Goal: Information Seeking & Learning: Learn about a topic

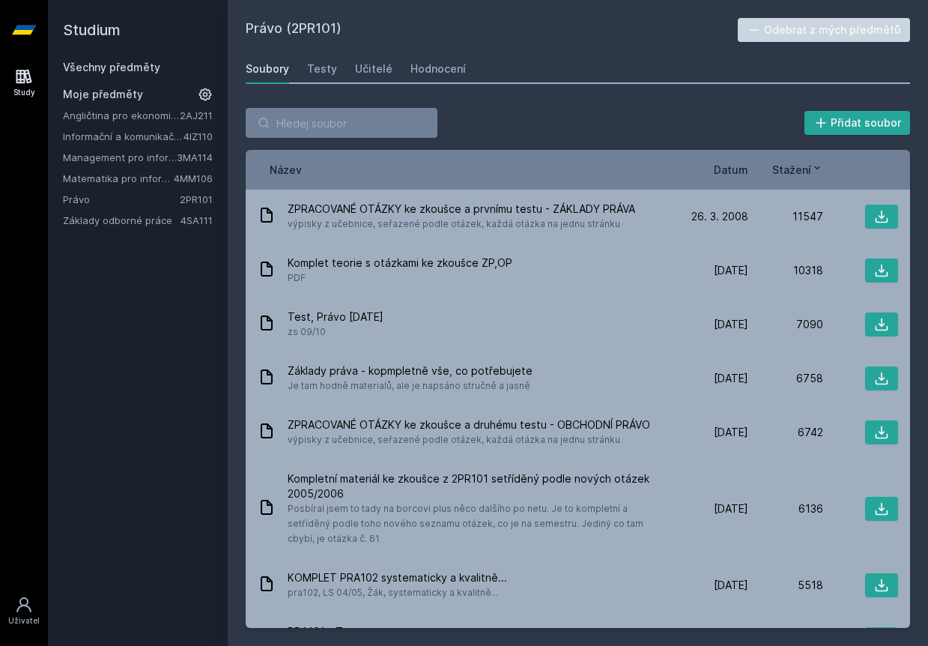
click at [141, 138] on link "Informační a komunikační technologie" at bounding box center [123, 136] width 121 height 15
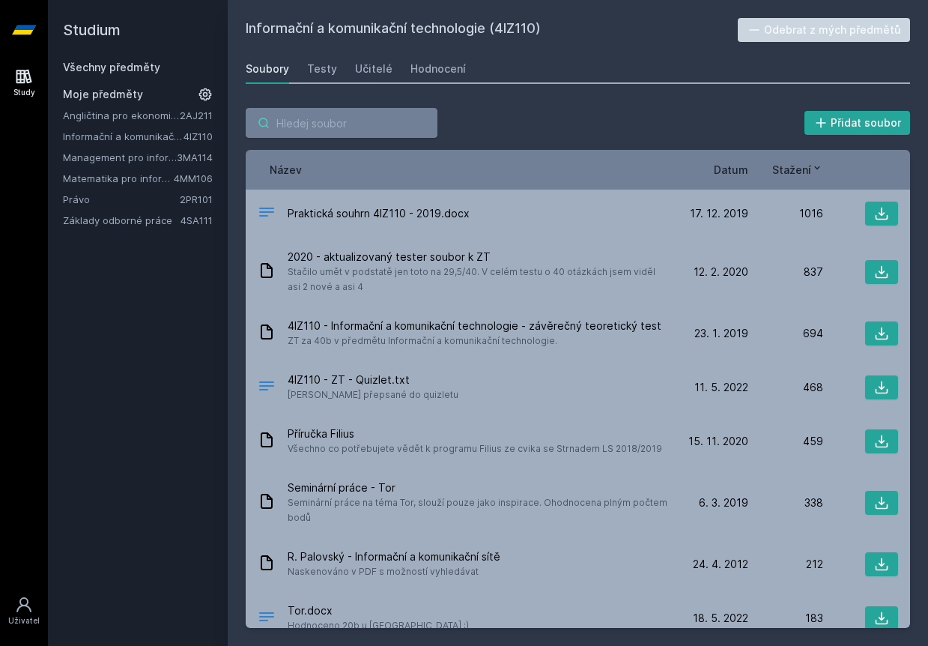
click at [350, 126] on input "search" at bounding box center [342, 123] width 192 height 30
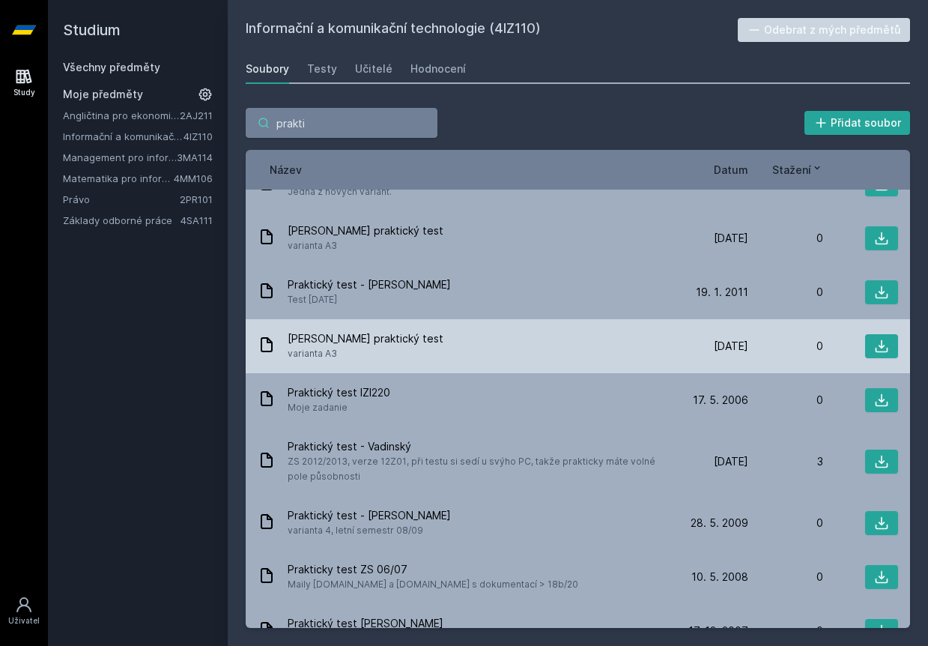
scroll to position [586, 0]
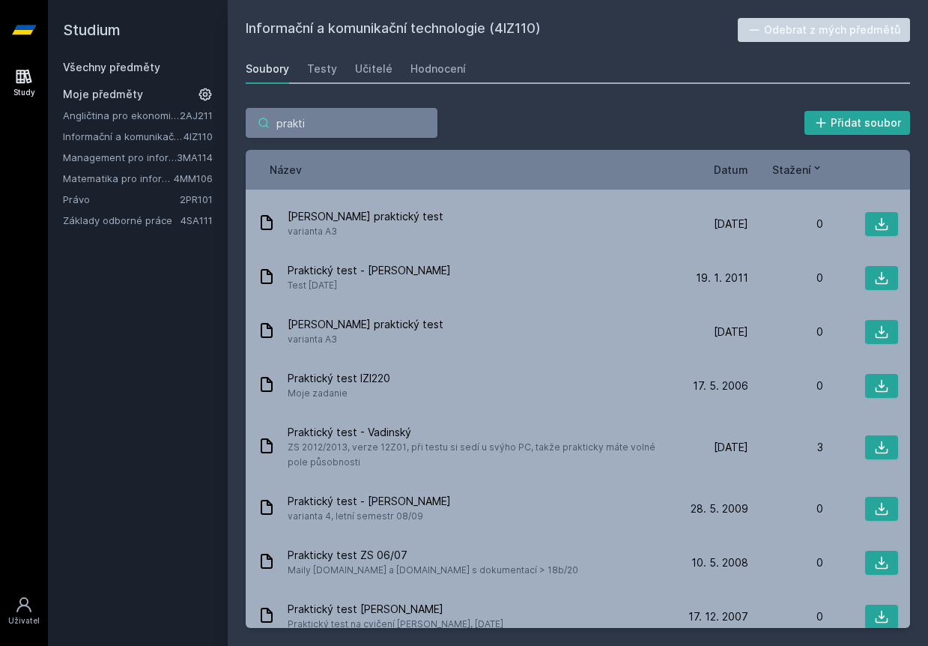
drag, startPoint x: 327, startPoint y: 119, endPoint x: 216, endPoint y: 121, distance: 110.9
click at [217, 121] on div "Studium Všechny předměty Moje předměty Angličtina pro ekonomická studia 1 (B2/C…" at bounding box center [488, 323] width 881 height 646
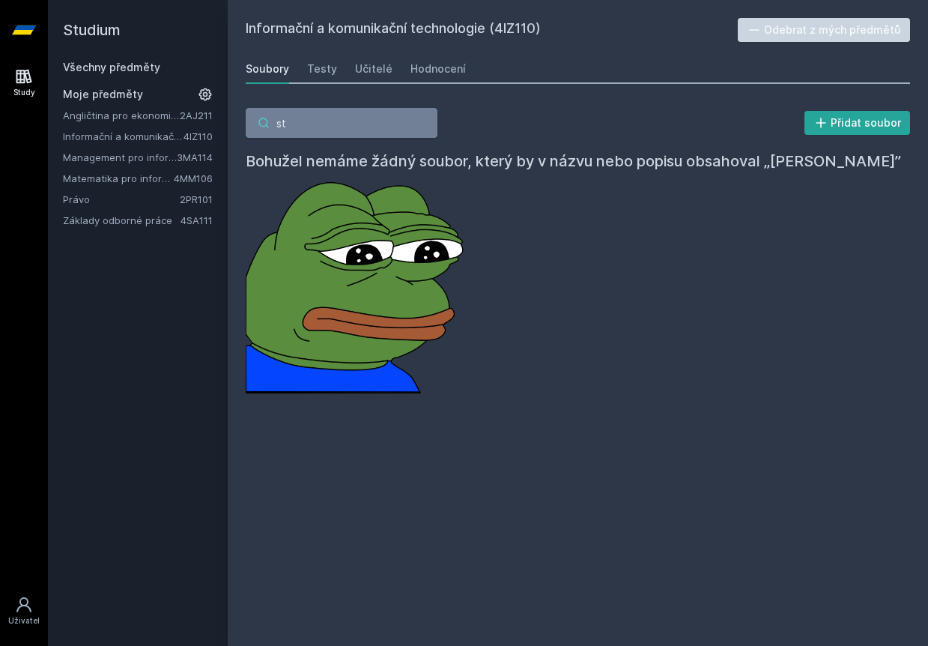
type input "s"
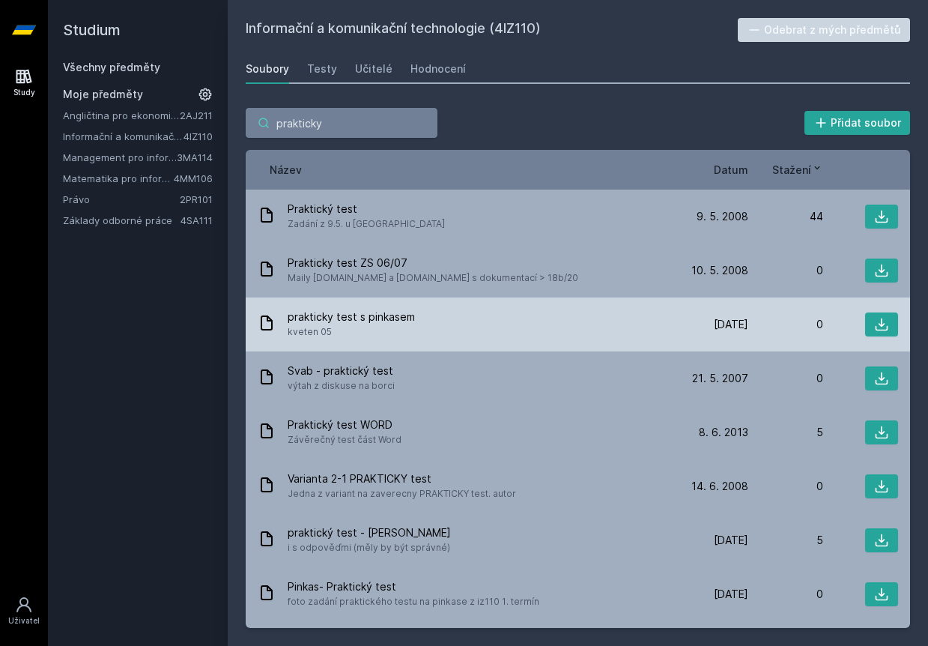
scroll to position [0, 0]
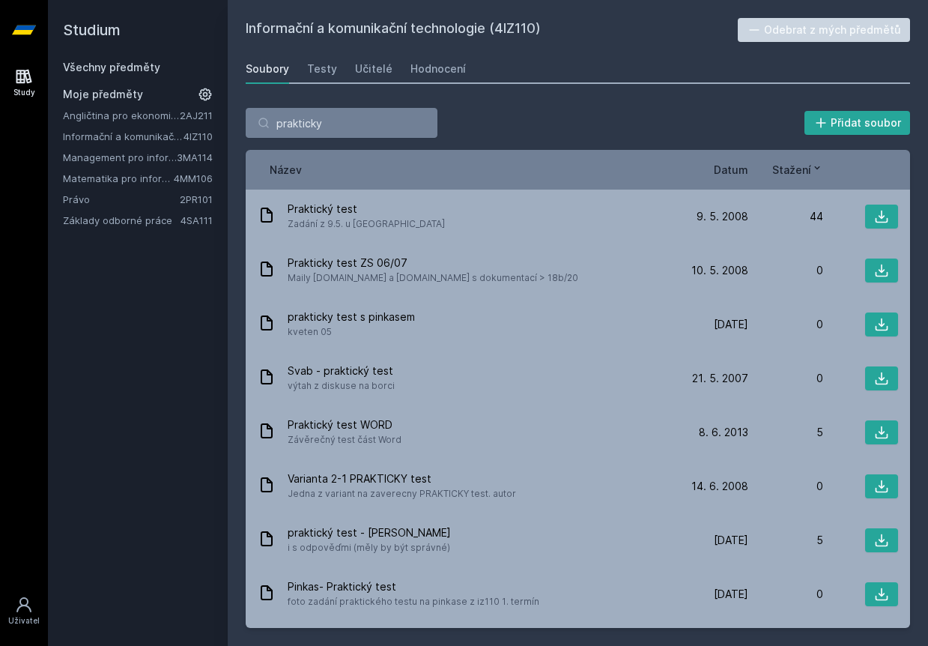
click at [723, 179] on div "Název Datum Stažení" at bounding box center [578, 170] width 665 height 40
click at [733, 168] on span "Datum" at bounding box center [731, 170] width 34 height 16
click at [733, 168] on span "Datum" at bounding box center [719, 170] width 34 height 16
click at [747, 170] on icon at bounding box center [743, 168] width 12 height 12
click at [740, 175] on button "Datum" at bounding box center [725, 170] width 46 height 16
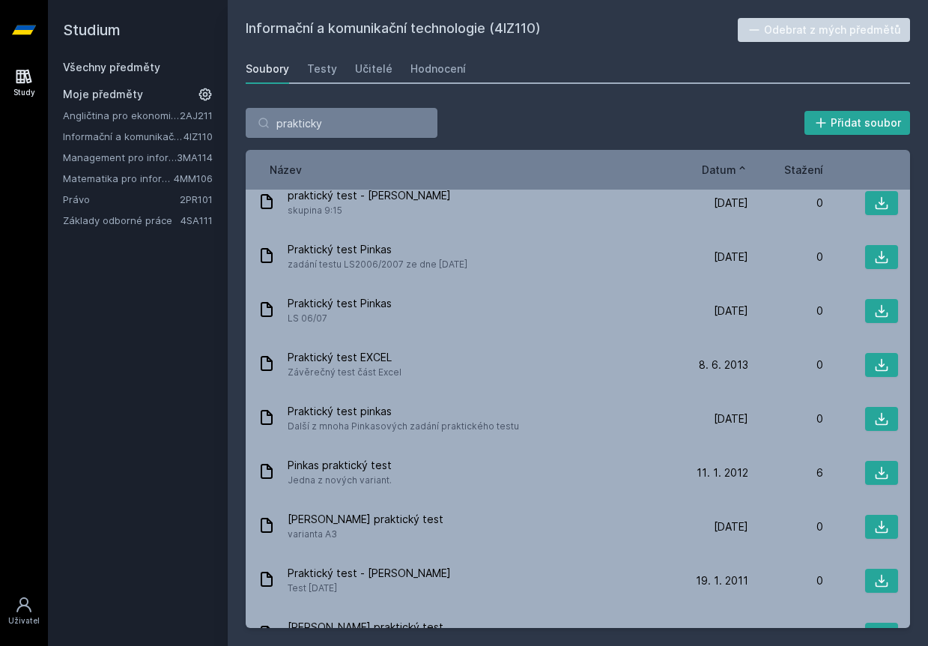
scroll to position [332, 0]
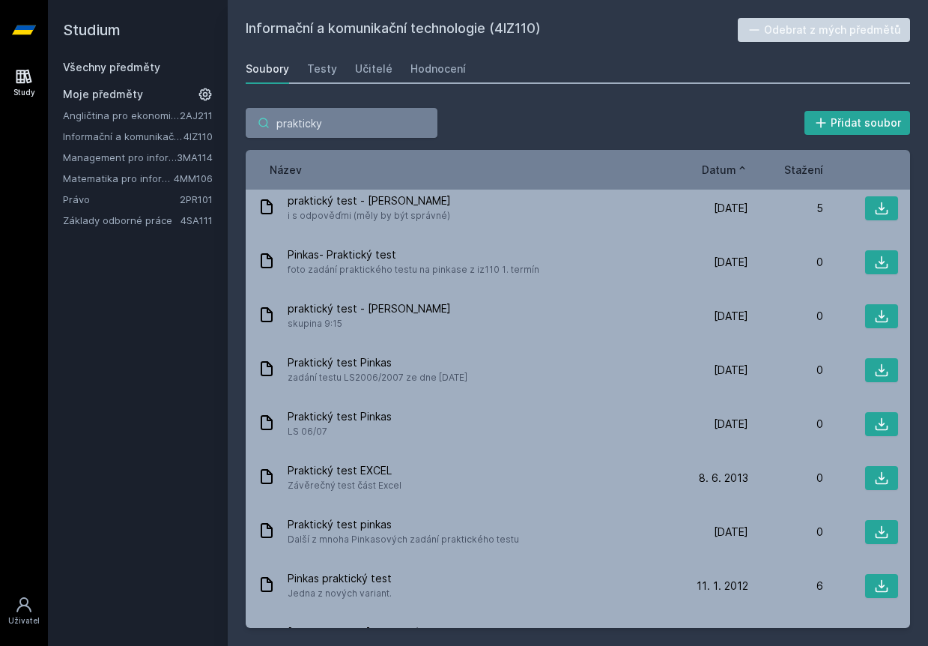
click at [382, 128] on input "prakticky" at bounding box center [342, 123] width 192 height 30
type input "praktick"
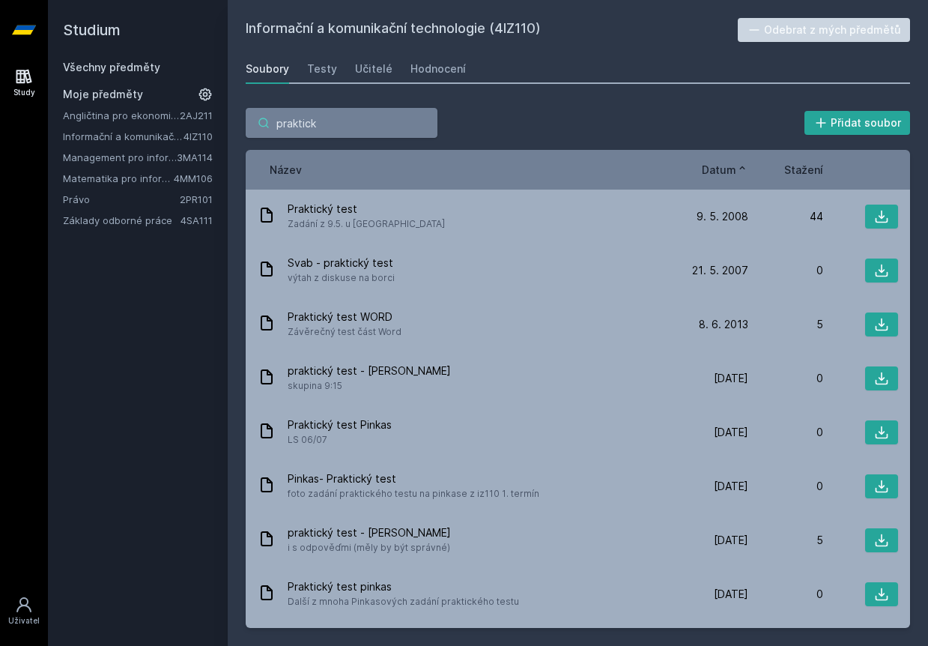
scroll to position [0, 0]
